Goal: Transaction & Acquisition: Purchase product/service

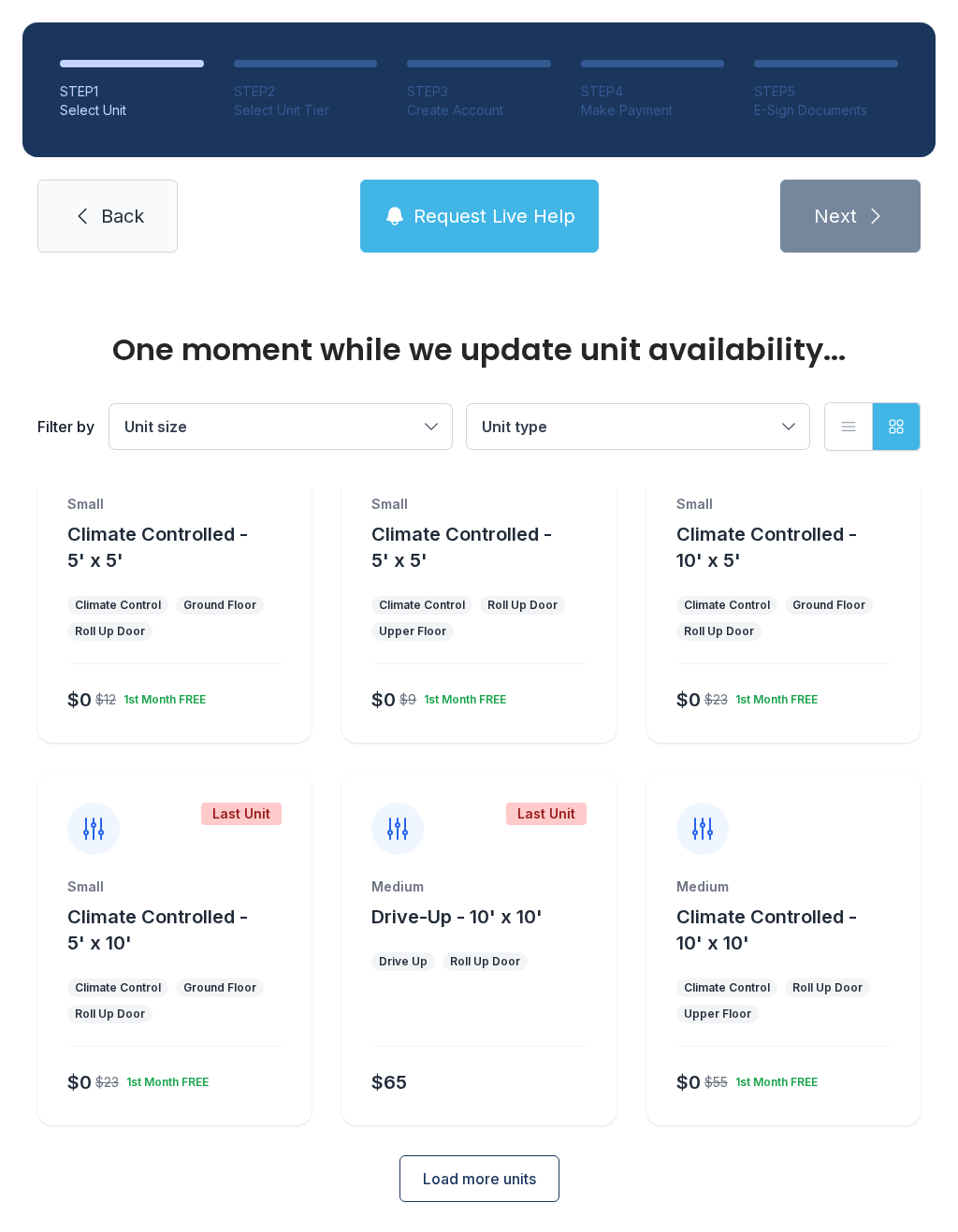
scroll to position [101, 0]
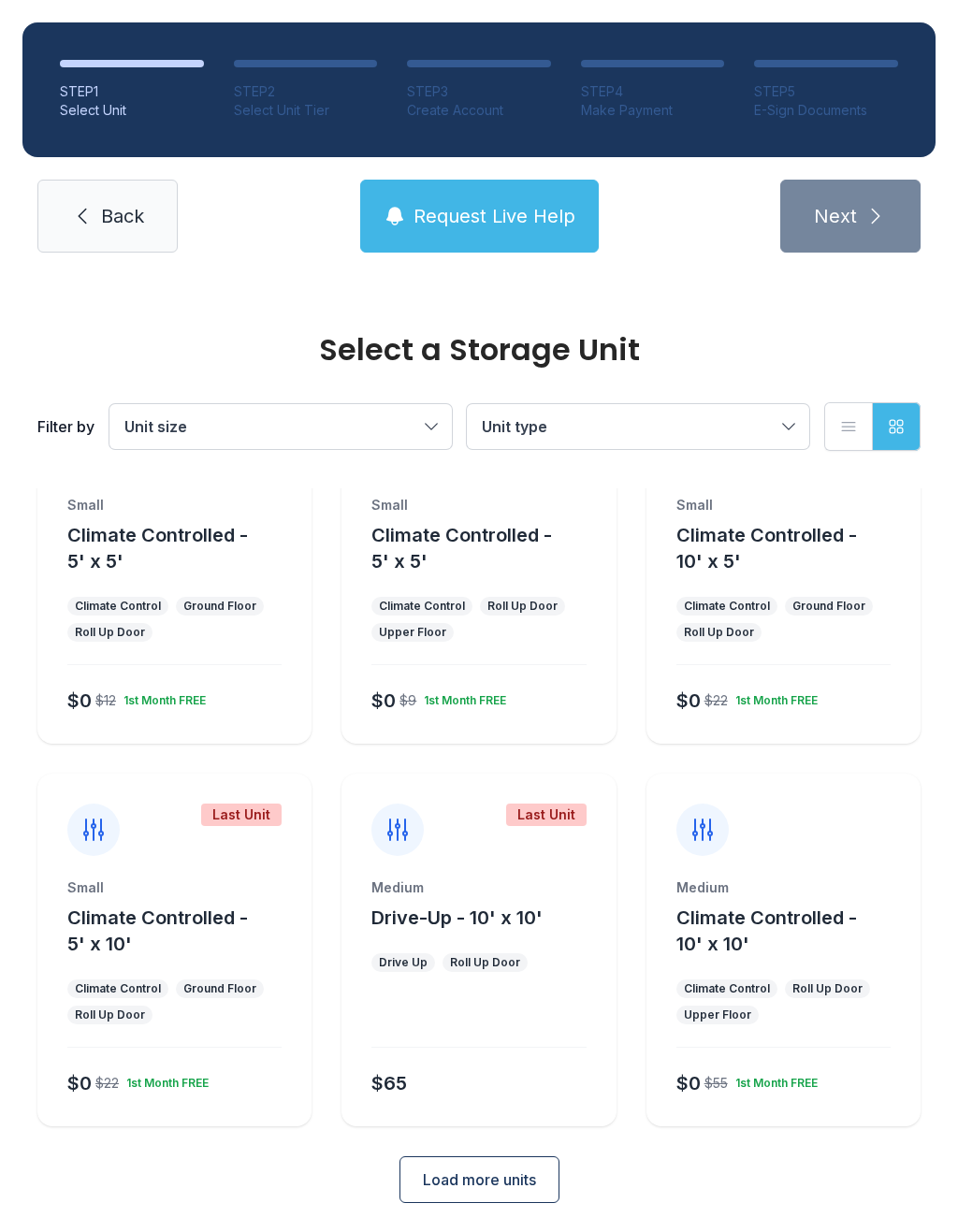
click at [492, 1163] on button "Load more units" at bounding box center [479, 1179] width 160 height 47
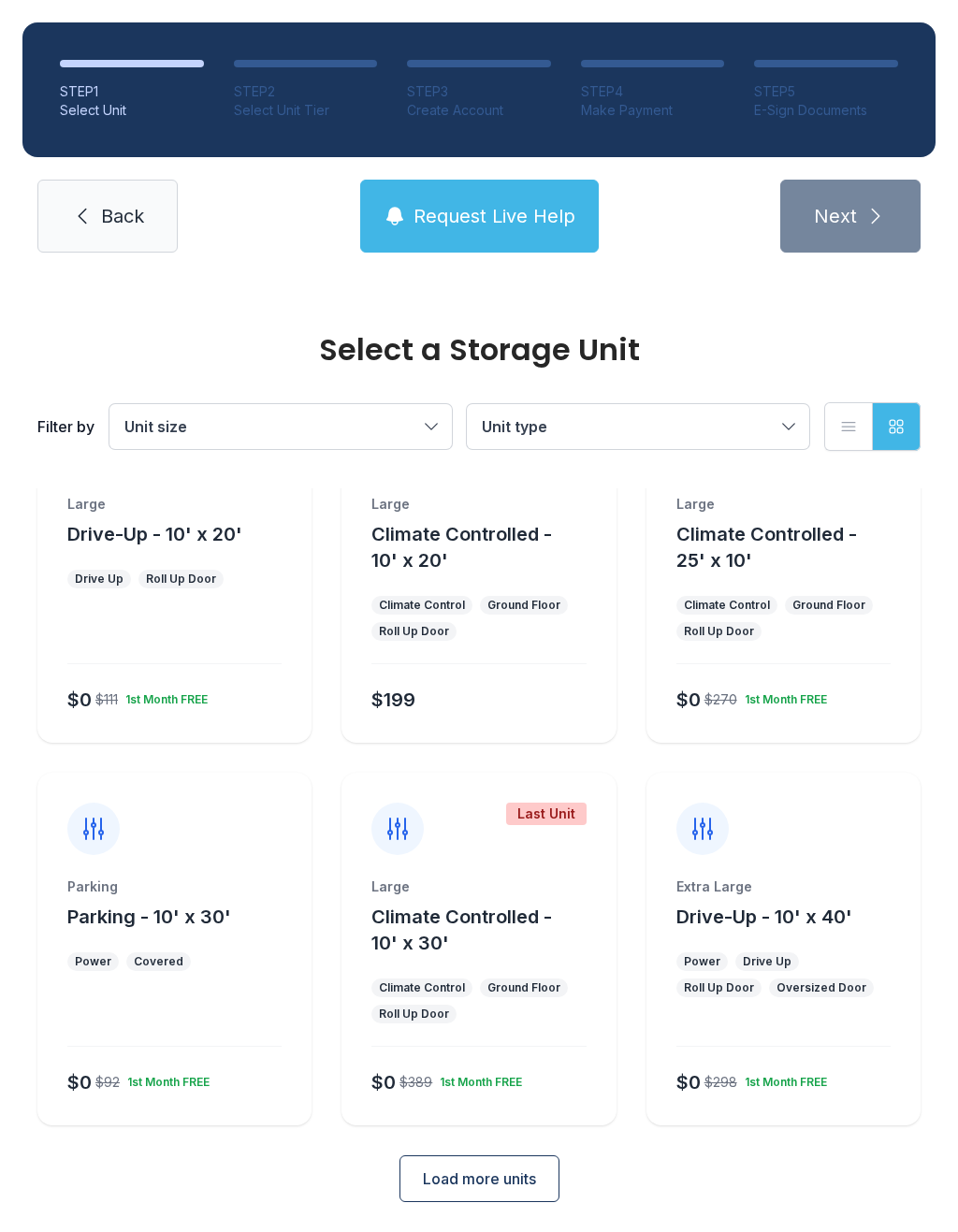
scroll to position [867, 0]
click at [504, 1184] on span "Load more units" at bounding box center [479, 1180] width 113 height 23
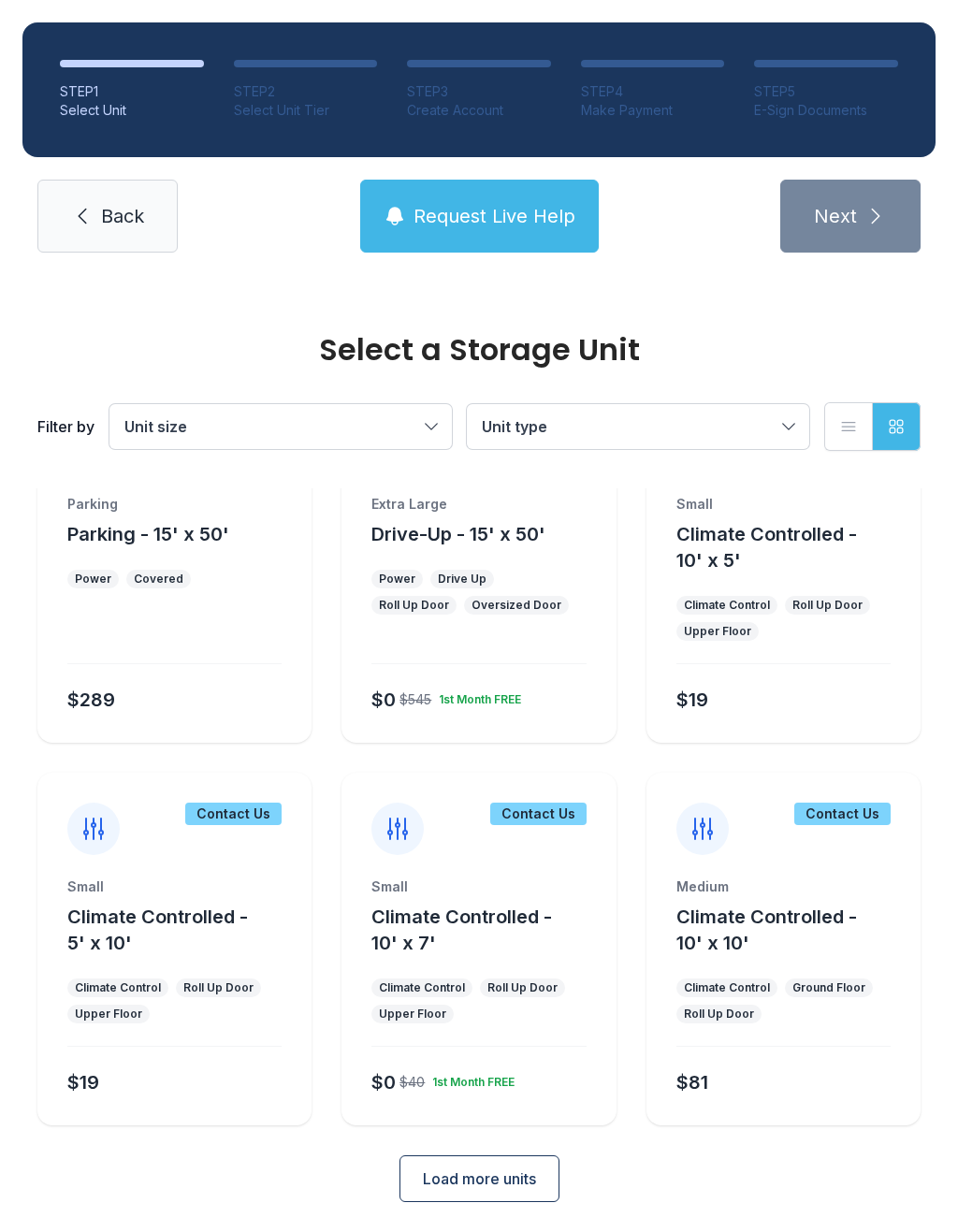
scroll to position [1632, 0]
click at [495, 1180] on span "Load more units" at bounding box center [479, 1180] width 113 height 23
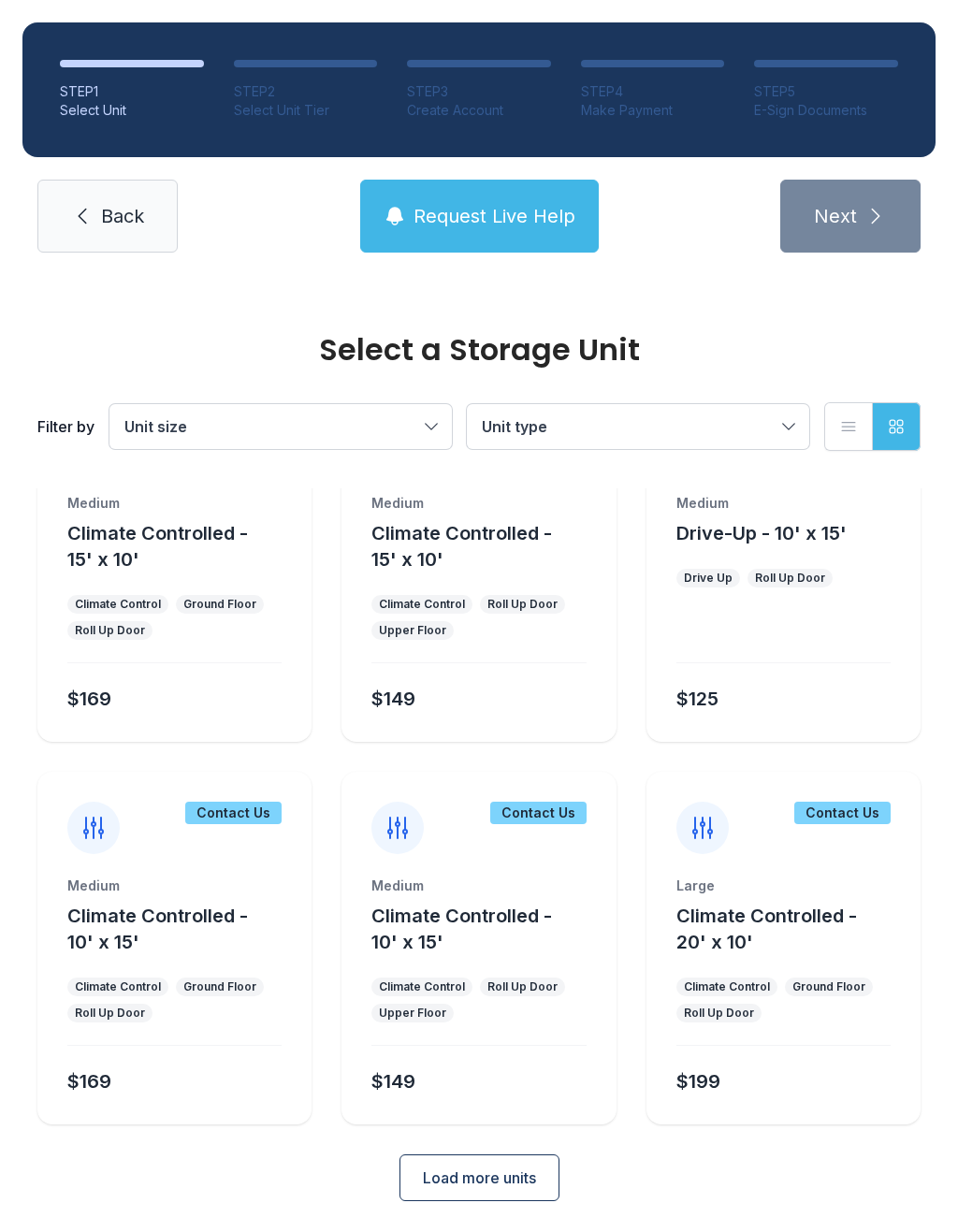
scroll to position [2397, 0]
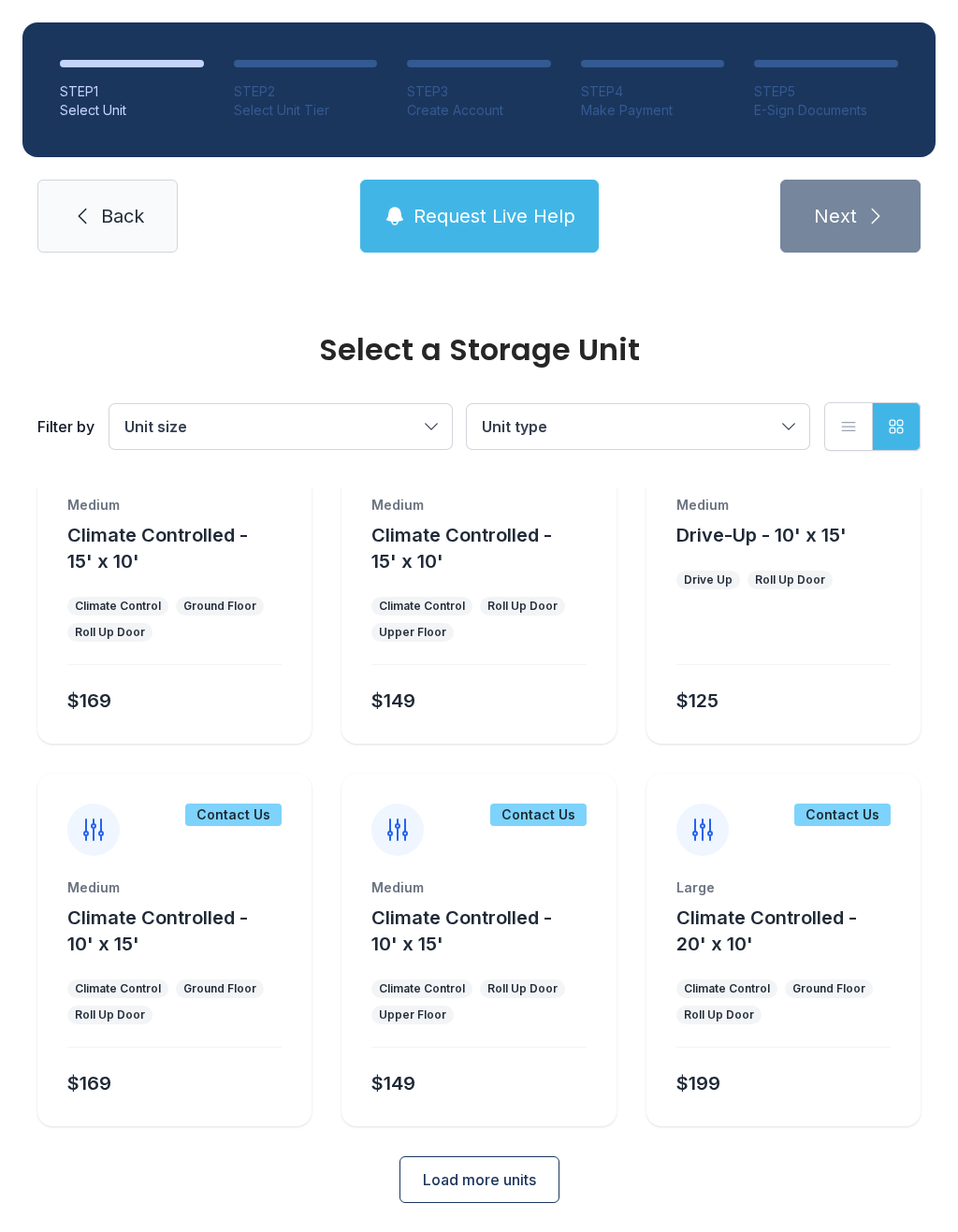
click at [503, 1186] on span "Load more units" at bounding box center [479, 1180] width 113 height 23
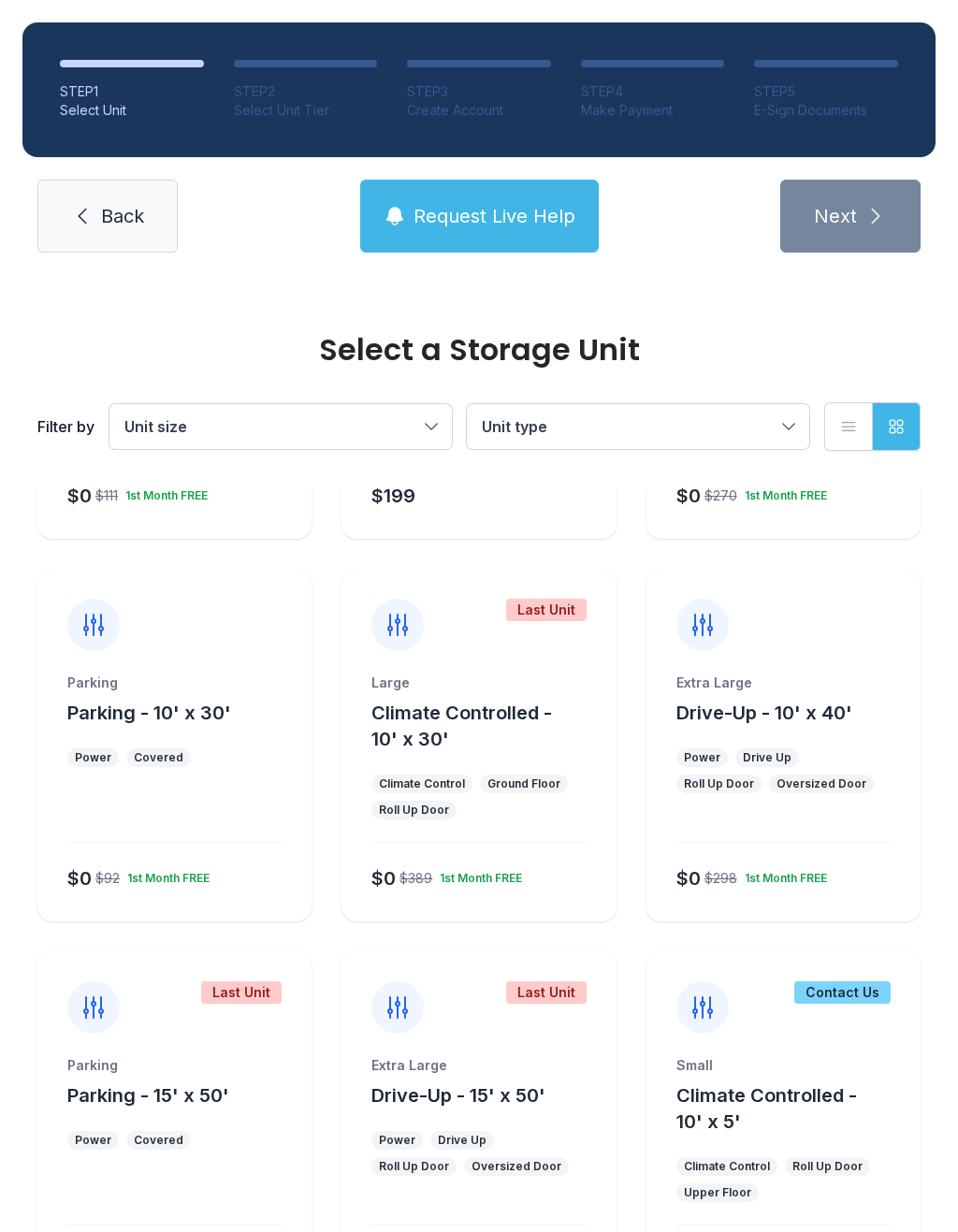
scroll to position [1070, 0]
click at [178, 784] on div "Parking Parking - 10' x 30' Power Covered $0 $92 1st Month FREE" at bounding box center [174, 798] width 274 height 248
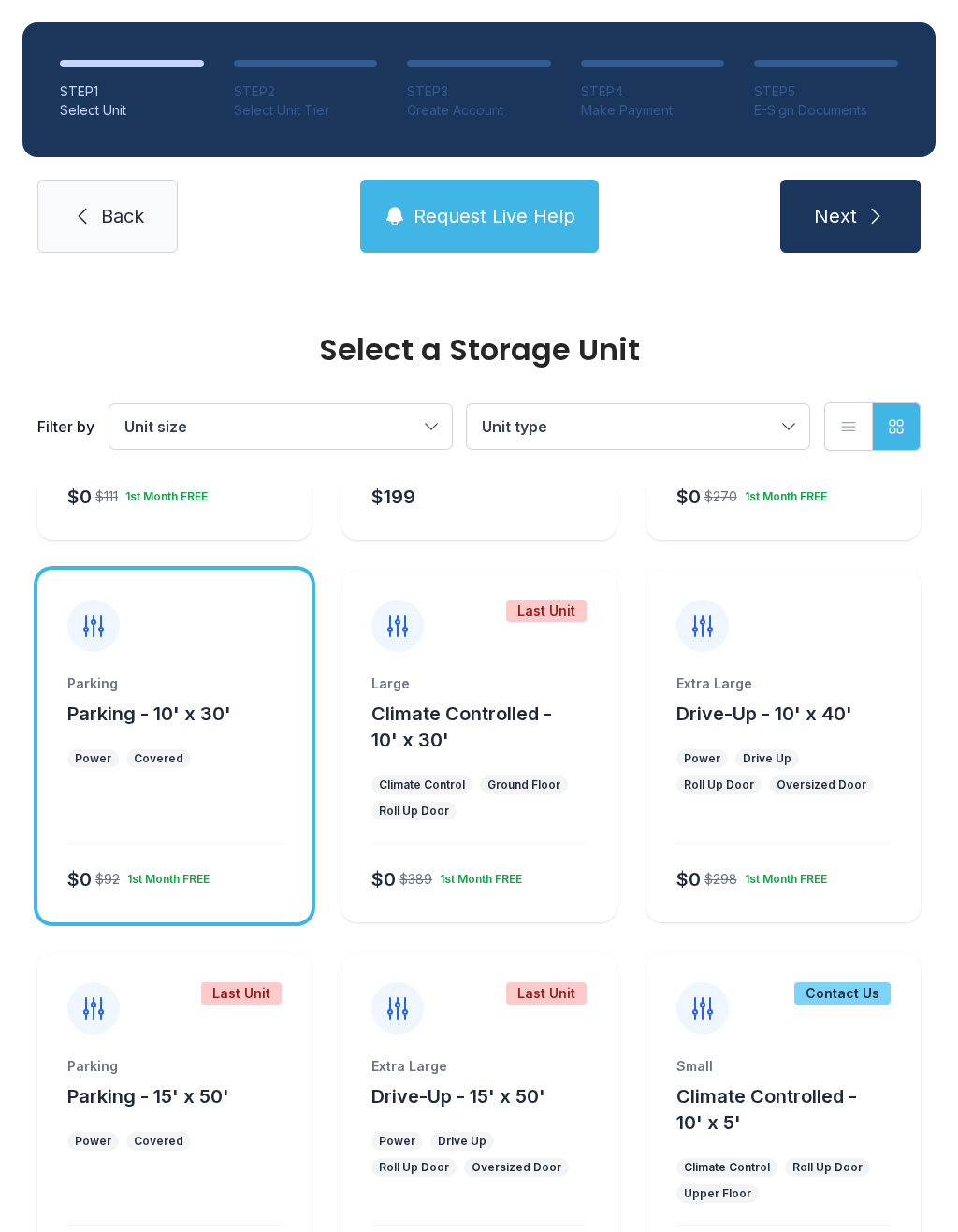
click at [200, 843] on div at bounding box center [175, 817] width 215 height 53
click at [181, 830] on div at bounding box center [175, 817] width 215 height 53
click at [168, 771] on div "Parking Parking - 10' x 30' Power Covered $0 $92 1st Month FREE" at bounding box center [174, 798] width 274 height 248
click at [196, 891] on div "$0 $92 1st Month FREE" at bounding box center [171, 875] width 222 height 33
click at [216, 824] on div at bounding box center [175, 817] width 215 height 53
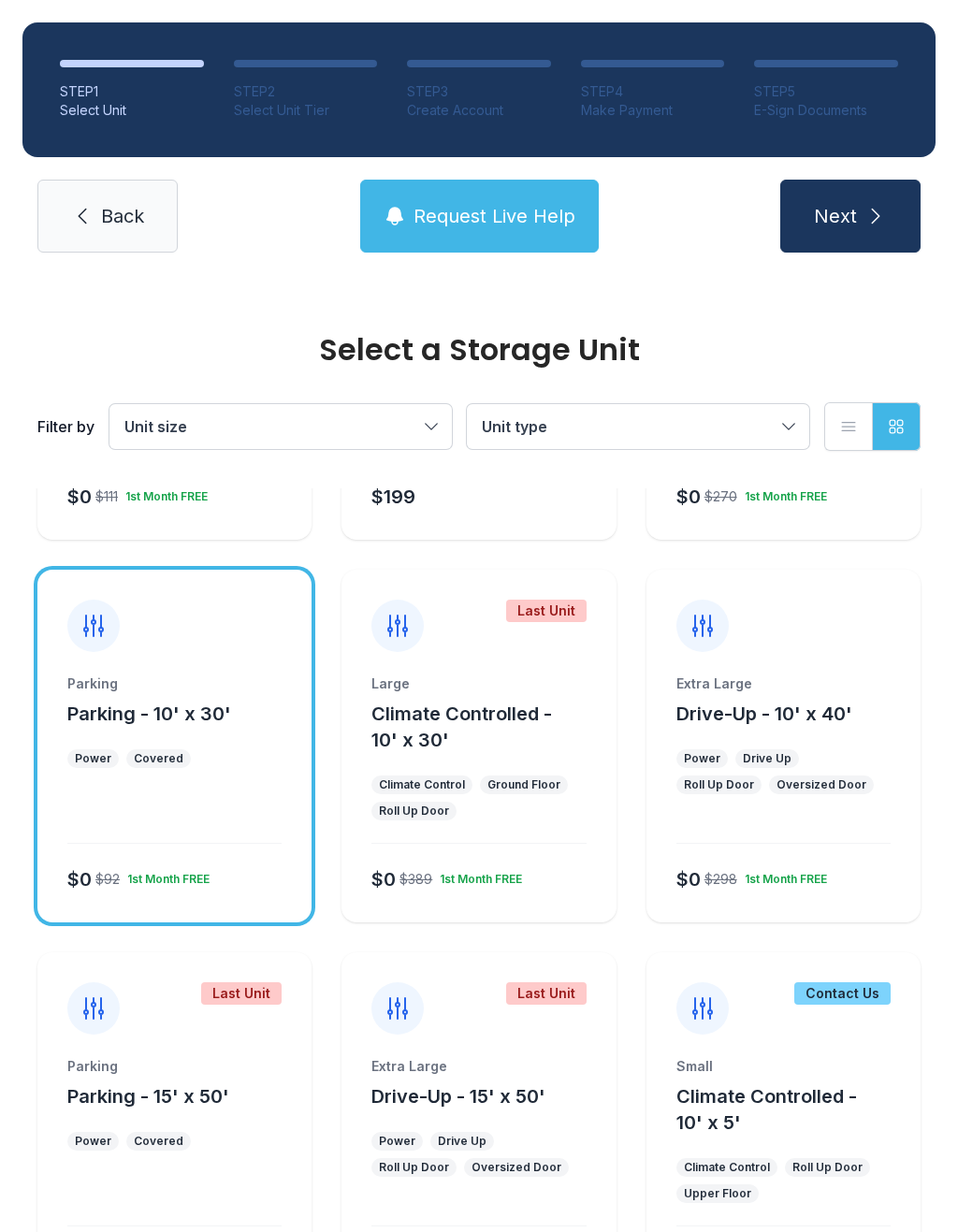
click at [226, 816] on div at bounding box center [175, 817] width 215 height 53
click at [98, 628] on icon at bounding box center [94, 626] width 30 height 30
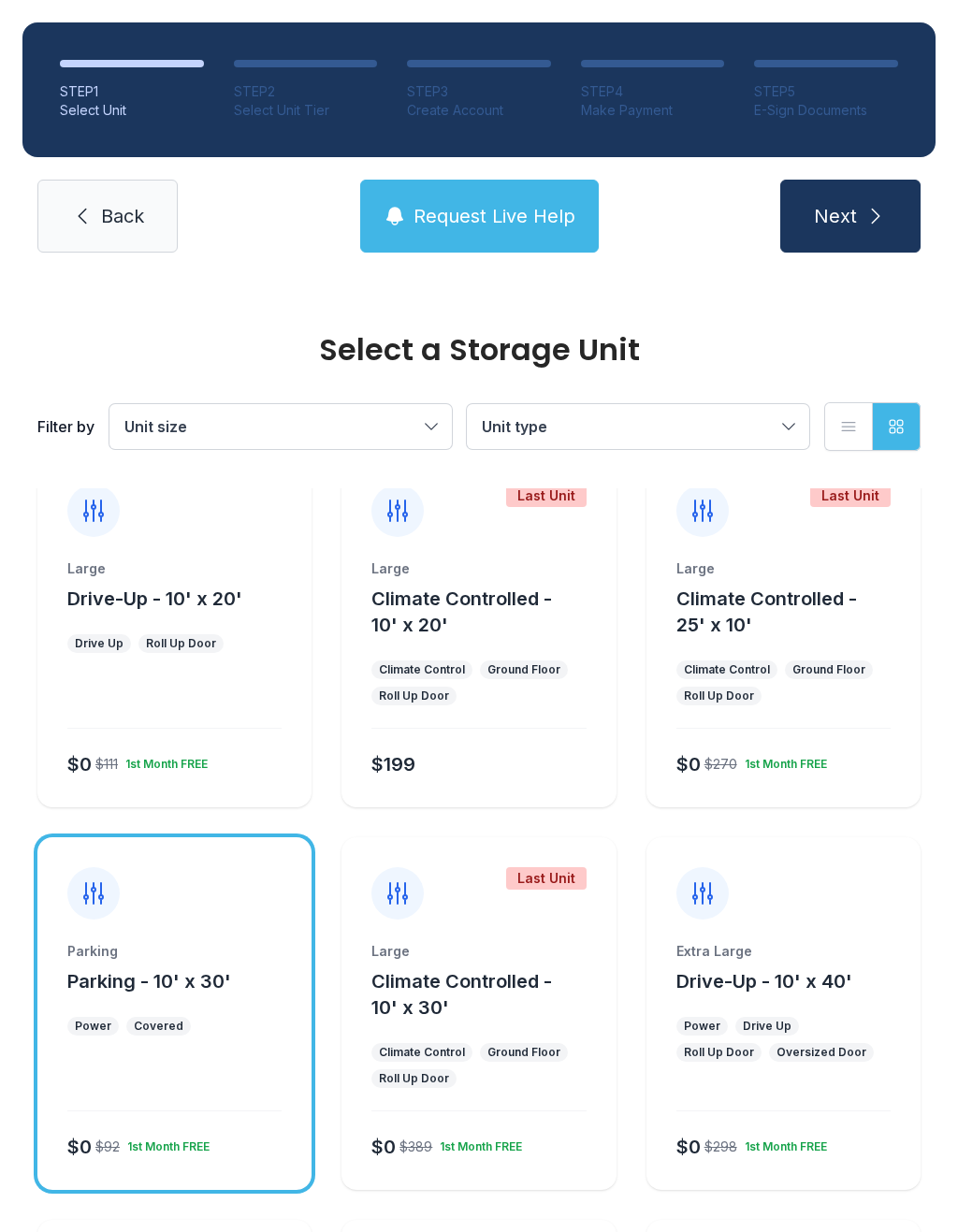
scroll to position [801, 0]
